Goal: Task Accomplishment & Management: Use online tool/utility

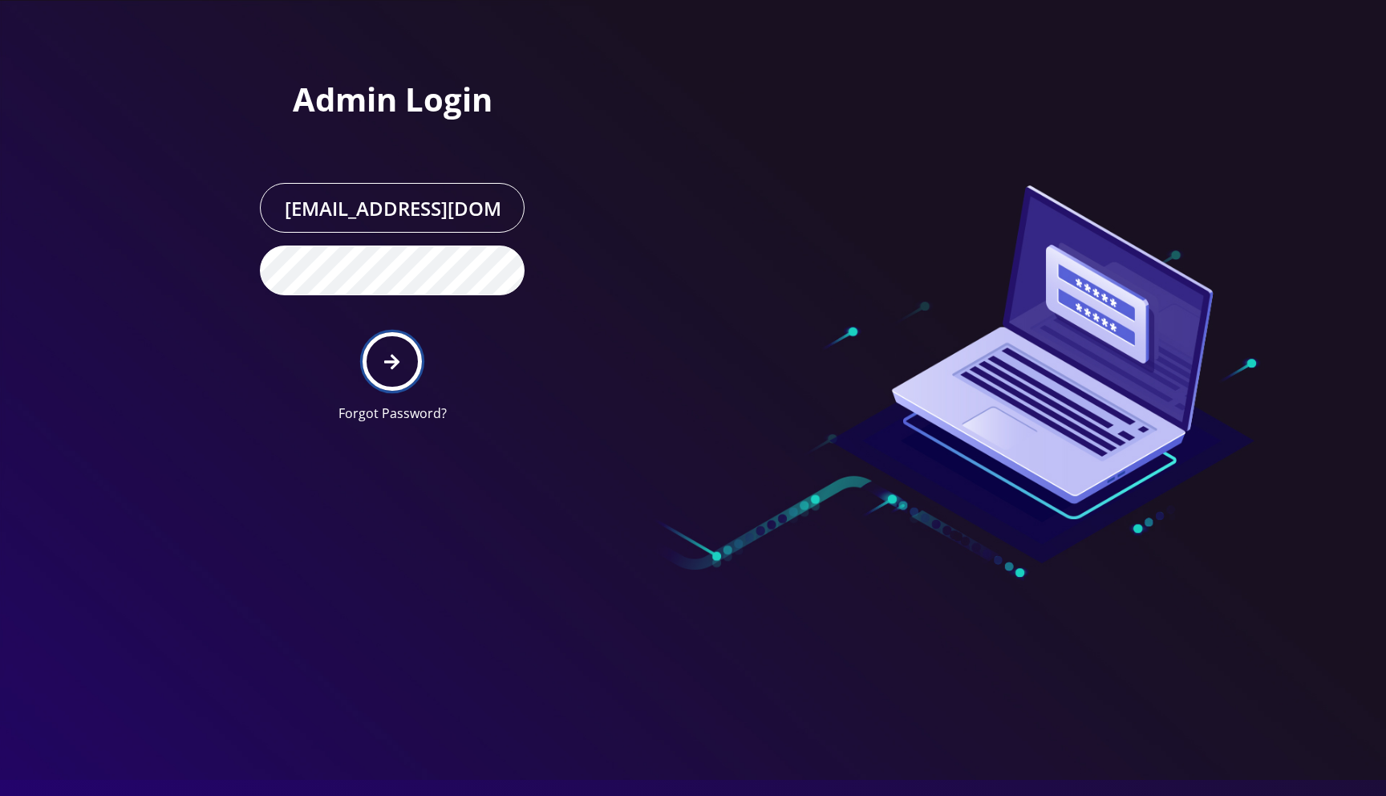
click at [402, 364] on button "submit" at bounding box center [391, 361] width 59 height 59
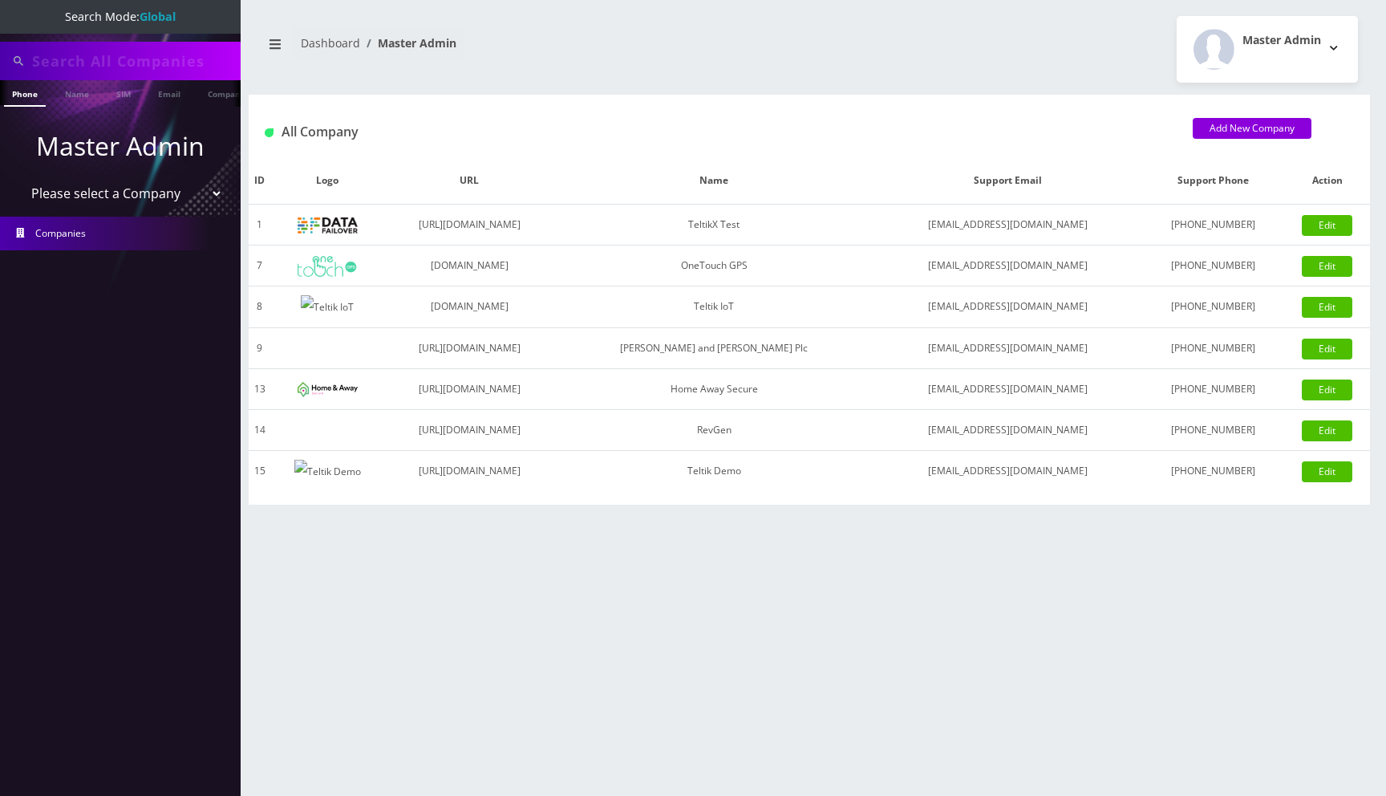
click at [141, 192] on select "Please select a Company TeltikX Test OneTouch GPS Teltik IoT [PERSON_NAME] and …" at bounding box center [120, 193] width 204 height 30
select select "1"
click at [18, 178] on select "Please select a Company TeltikX Test OneTouch GPS Teltik IoT [PERSON_NAME] and …" at bounding box center [120, 193] width 204 height 30
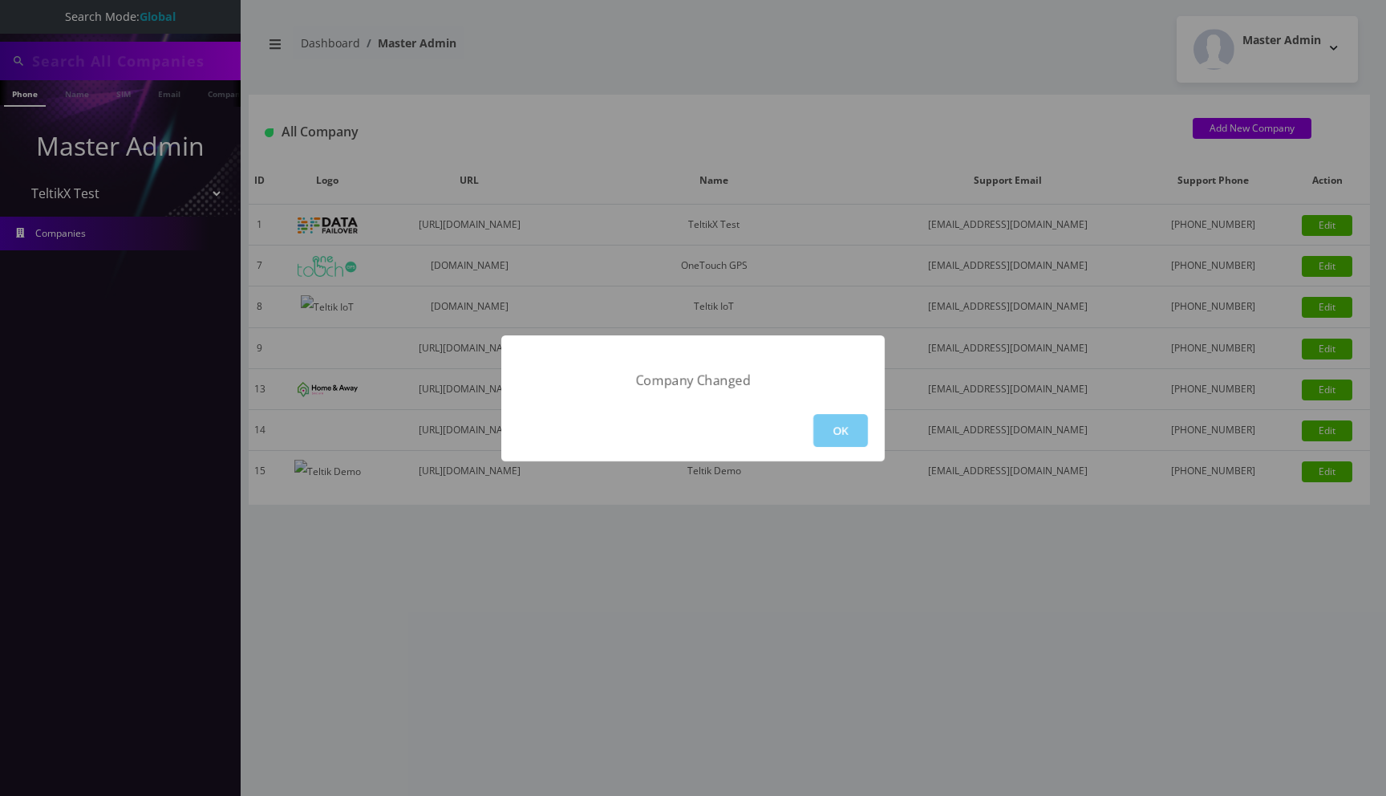
click at [851, 423] on button "OK" at bounding box center [840, 430] width 55 height 33
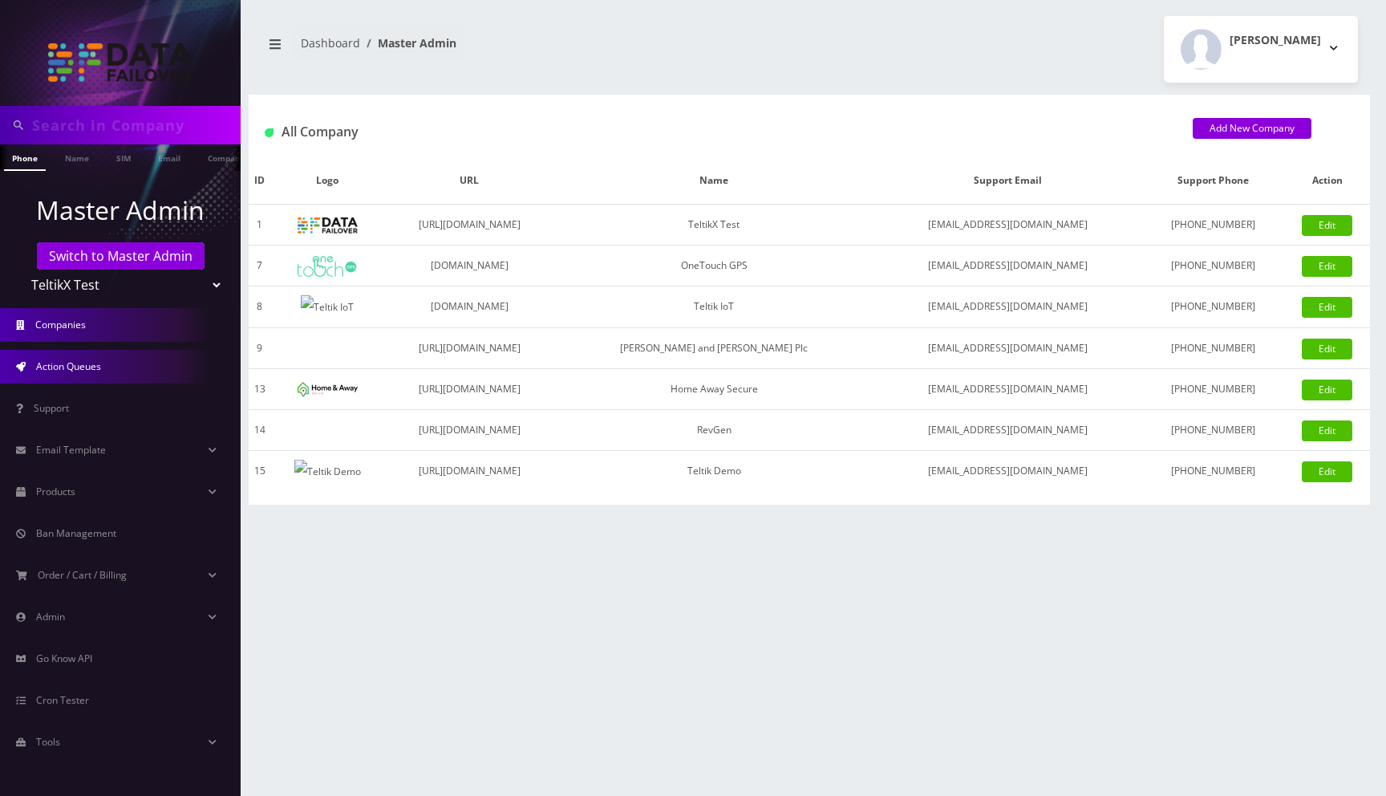
click at [114, 358] on link "Action Queues" at bounding box center [120, 367] width 241 height 34
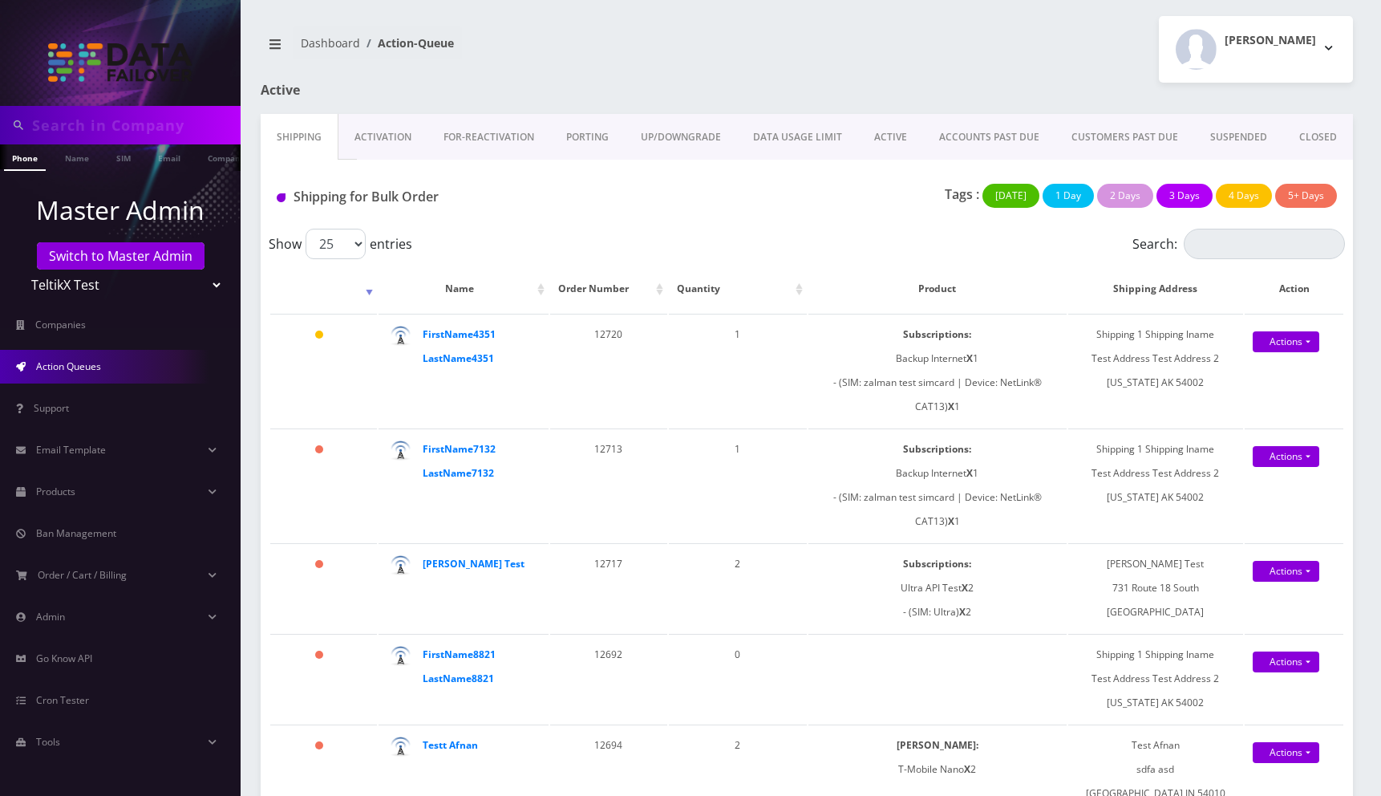
click at [676, 136] on link "UP/DOWNGRADE" at bounding box center [681, 137] width 112 height 47
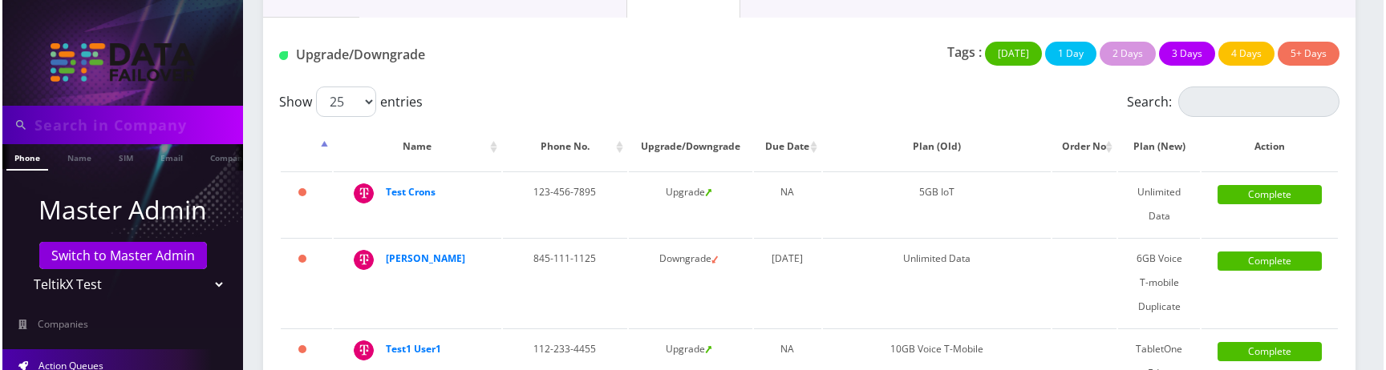
scroll to position [148, 0]
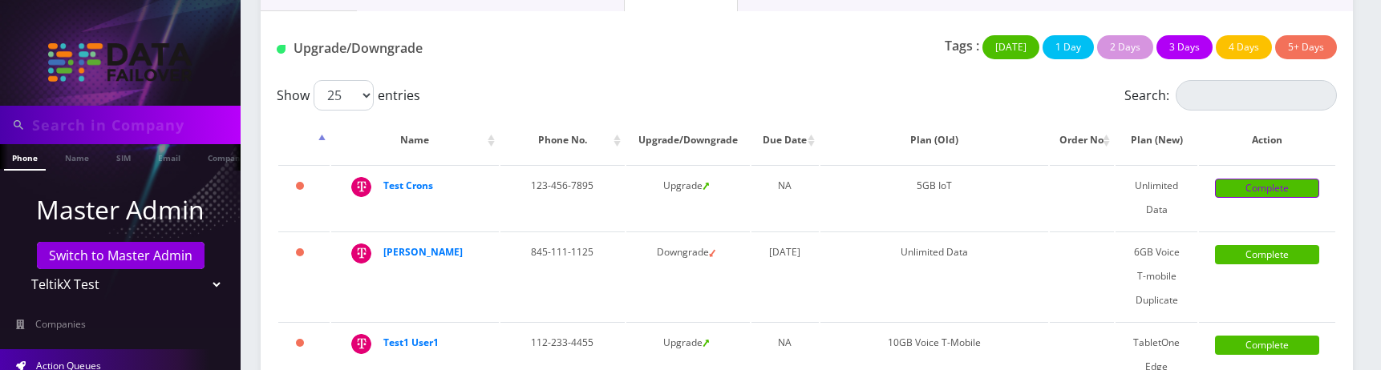
click at [1239, 187] on link "Complete" at bounding box center [1267, 188] width 104 height 19
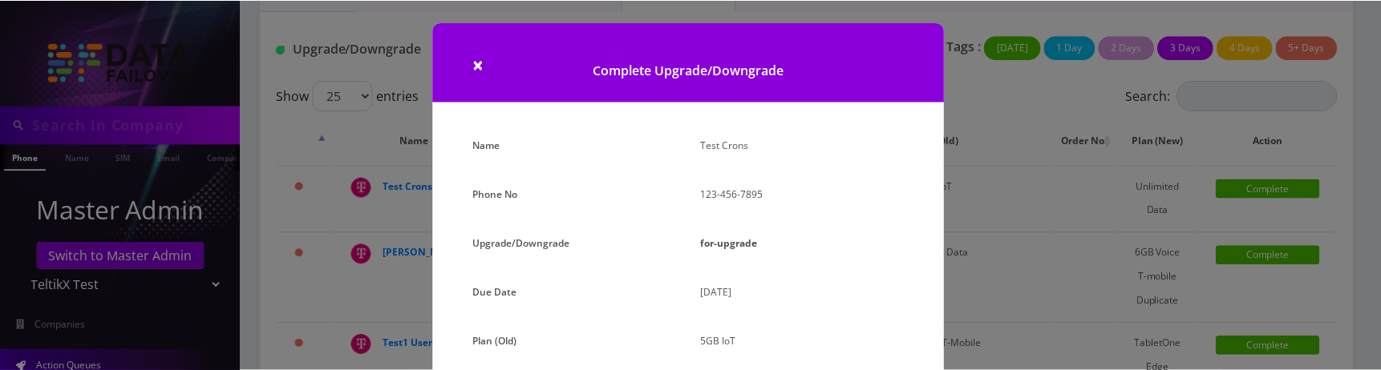
scroll to position [282, 0]
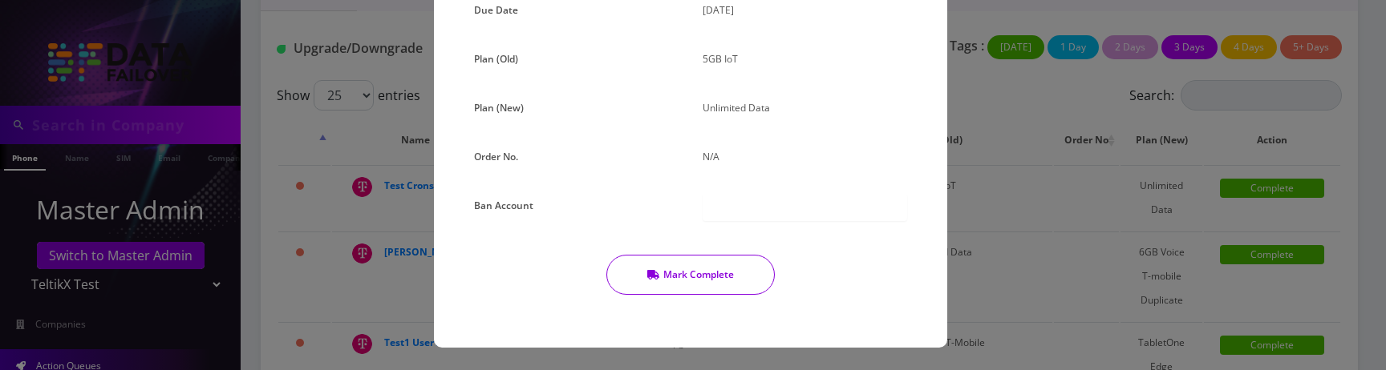
click at [699, 279] on button "Mark Complete" at bounding box center [690, 275] width 168 height 40
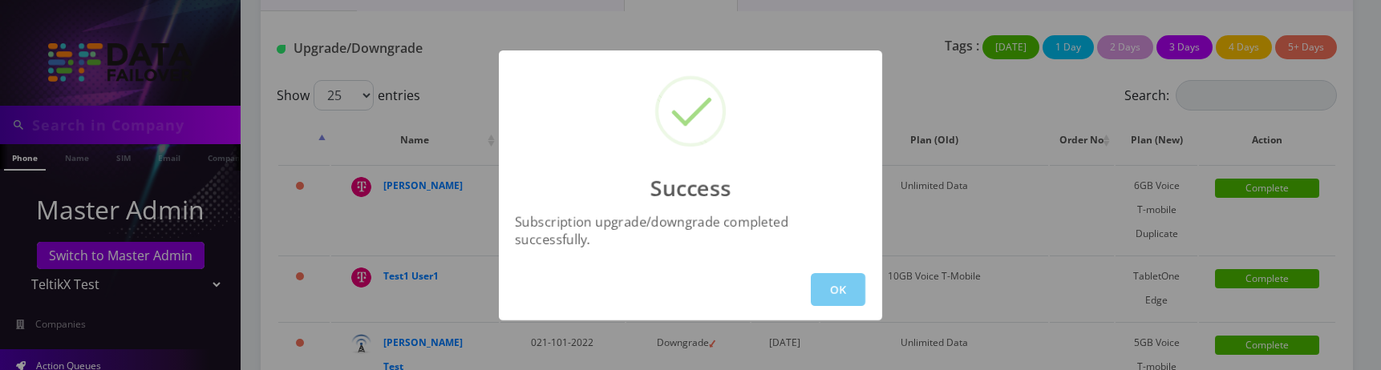
click at [828, 284] on button "OK" at bounding box center [838, 289] width 55 height 33
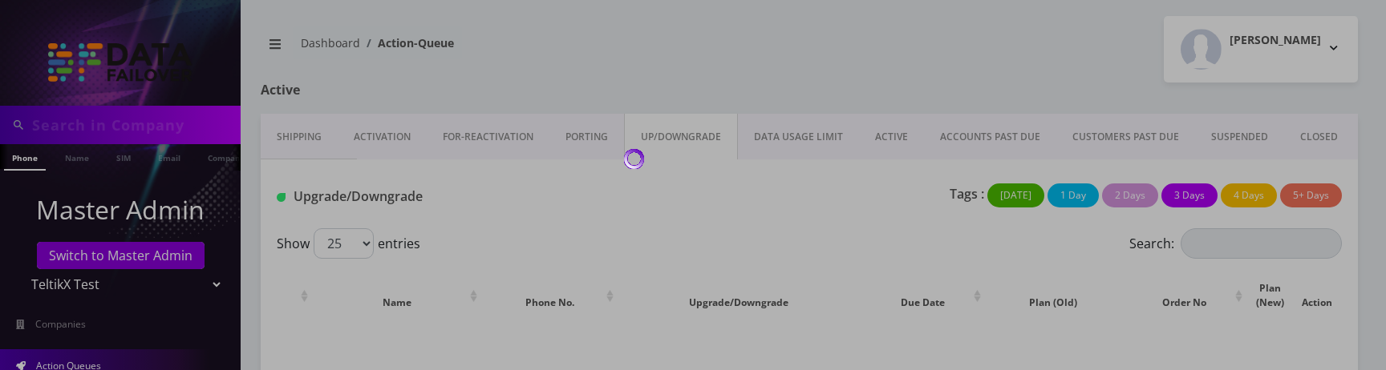
scroll to position [128, 0]
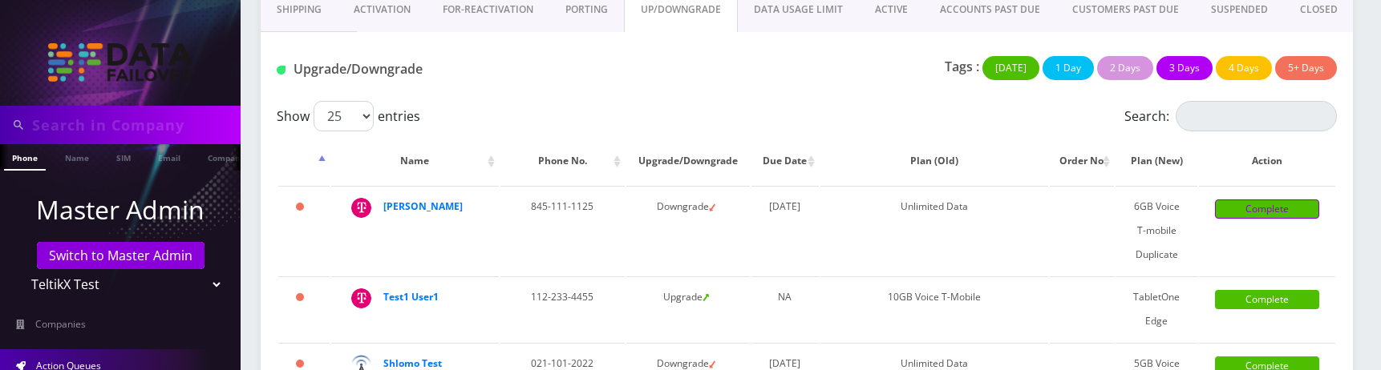
click at [1287, 205] on link "Complete" at bounding box center [1267, 209] width 104 height 19
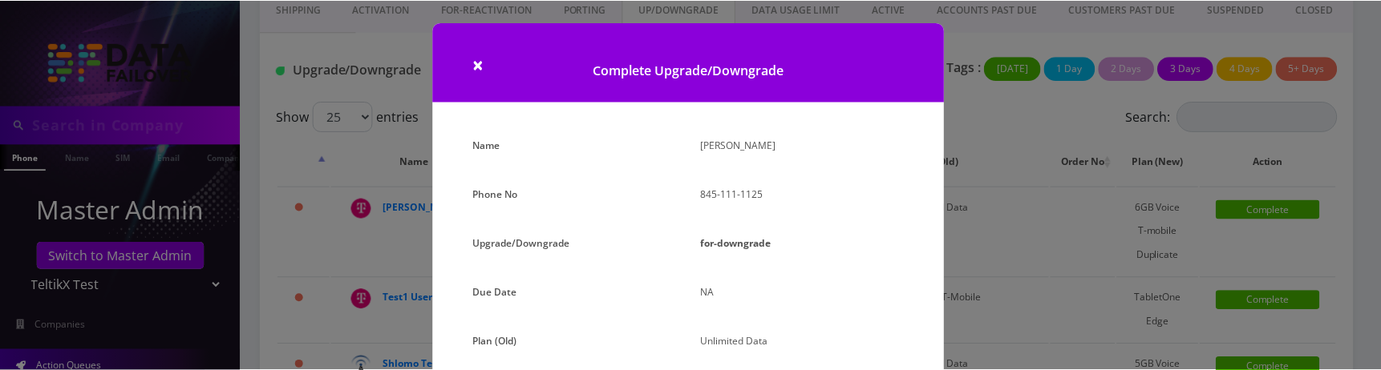
scroll to position [282, 0]
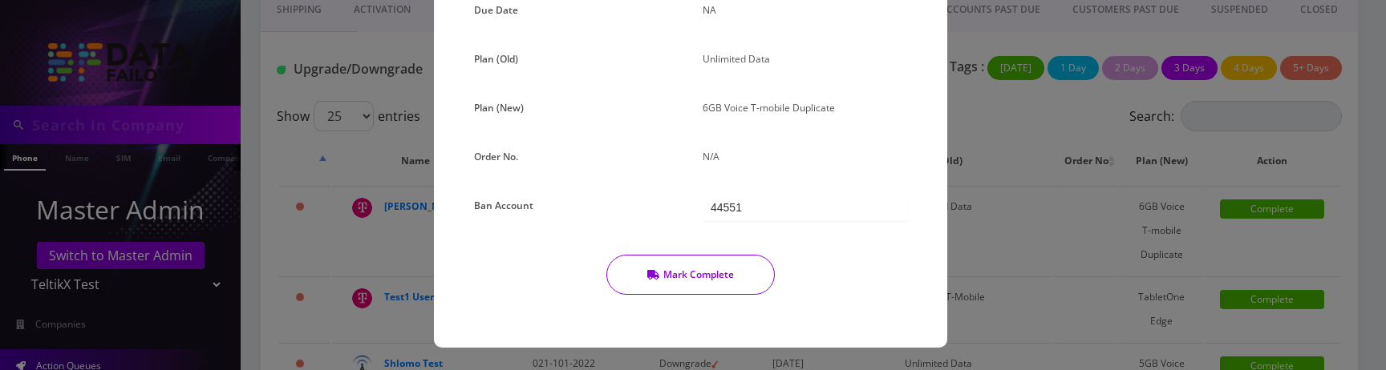
click at [719, 279] on button "Mark Complete" at bounding box center [690, 275] width 168 height 40
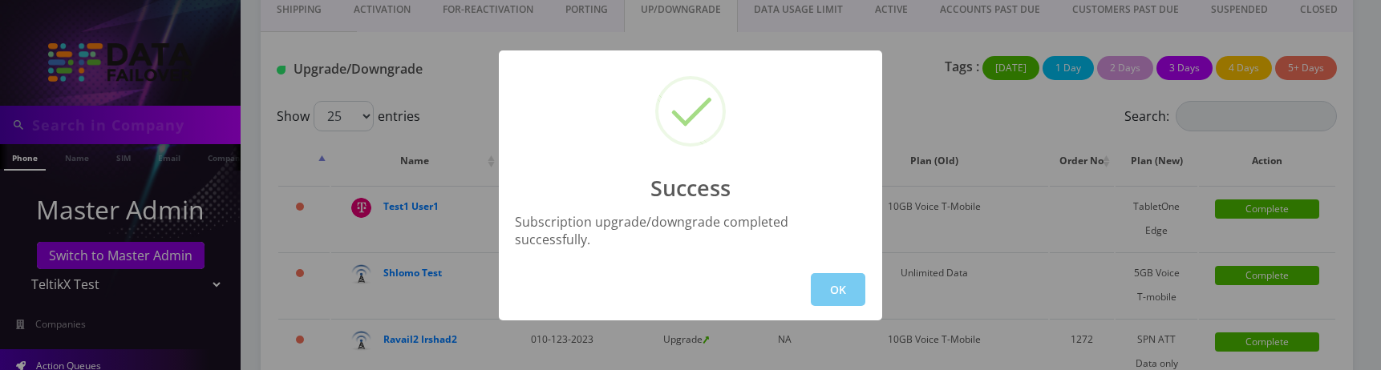
click at [825, 284] on button "OK" at bounding box center [838, 289] width 55 height 33
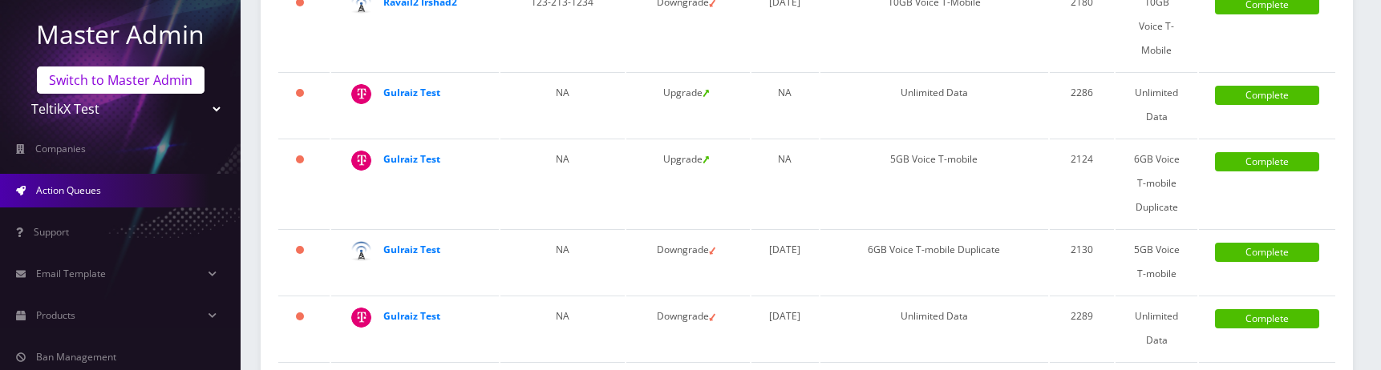
scroll to position [160, 0]
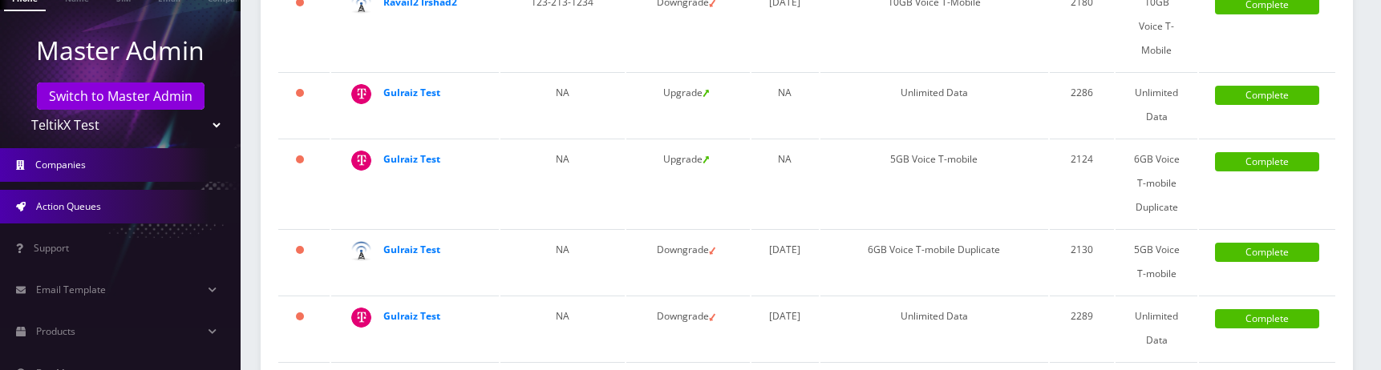
click at [91, 170] on link "Companies" at bounding box center [120, 165] width 241 height 34
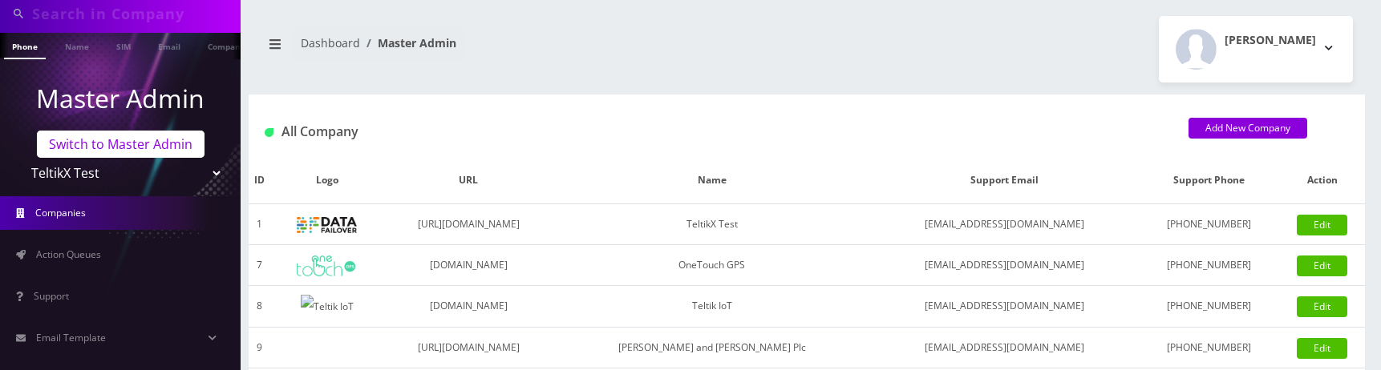
scroll to position [160, 0]
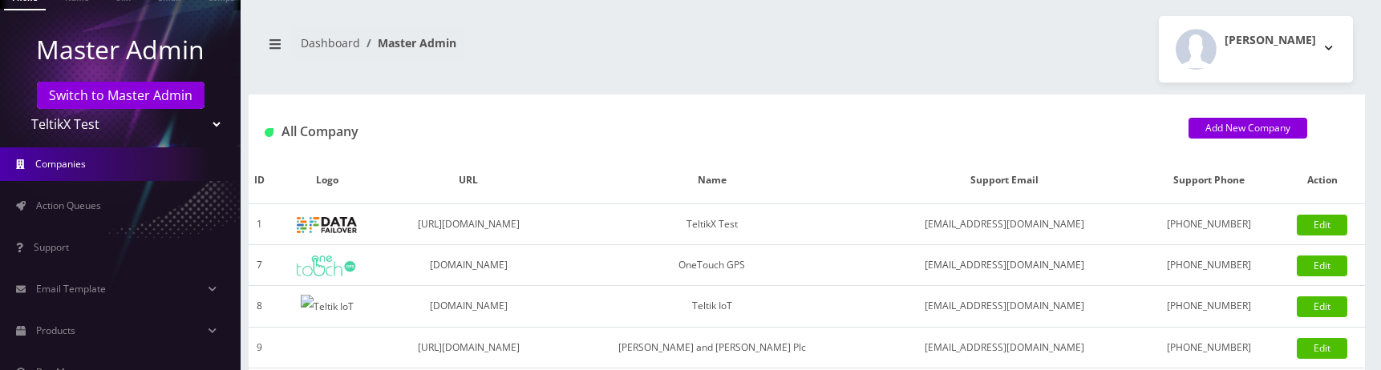
click at [79, 124] on select "TeltikX Test OneTouch GPS Teltik IoT [PERSON_NAME] and [PERSON_NAME] Plc Home A…" at bounding box center [120, 124] width 204 height 30
select select "8"
click at [18, 109] on select "TeltikX Test OneTouch GPS Teltik IoT [PERSON_NAME] and [PERSON_NAME] Plc Home A…" at bounding box center [120, 124] width 204 height 30
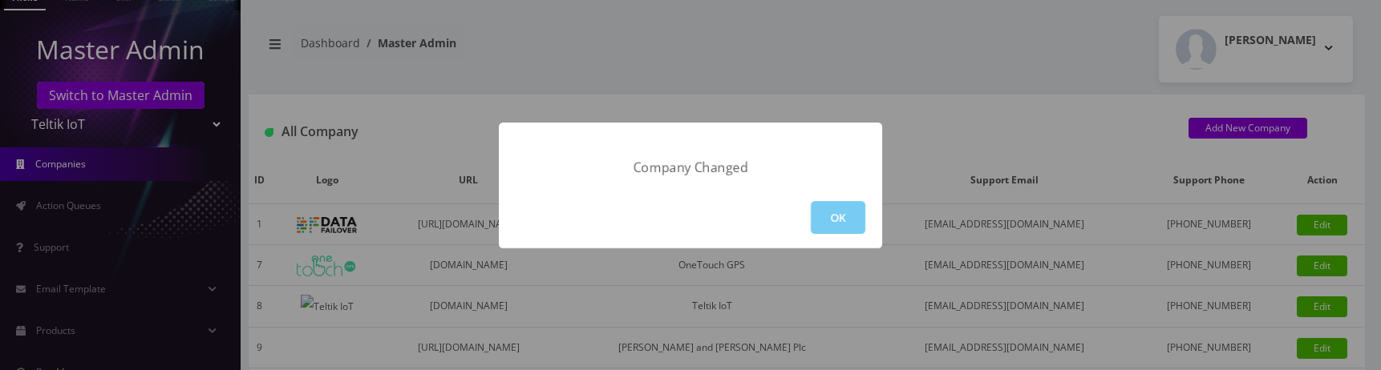
click at [848, 214] on button "OK" at bounding box center [838, 217] width 55 height 33
